Goal: Navigation & Orientation: Find specific page/section

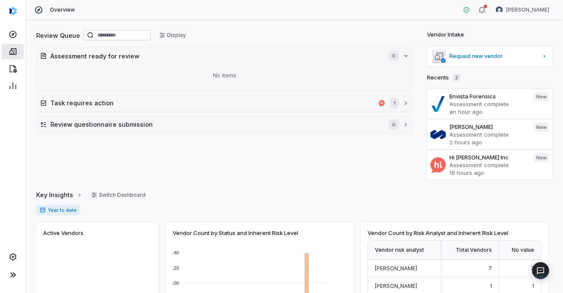
click at [17, 51] on link at bounding box center [13, 51] width 22 height 15
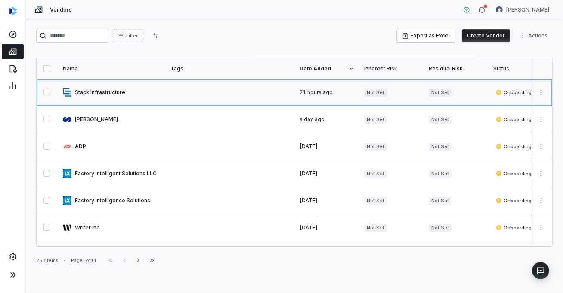
click at [100, 92] on link at bounding box center [112, 92] width 108 height 27
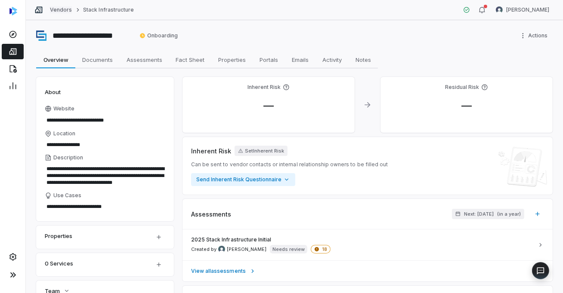
click at [66, 10] on link "Vendors" at bounding box center [61, 9] width 22 height 7
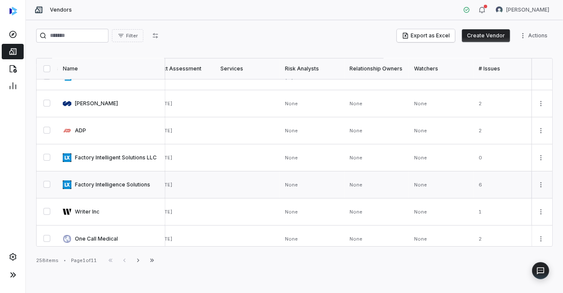
scroll to position [0, 531]
